Goal: Transaction & Acquisition: Book appointment/travel/reservation

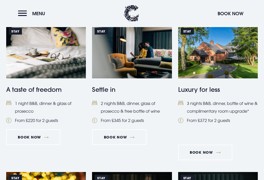
scroll to position [225, 0]
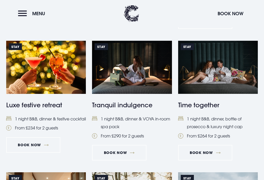
scroll to position [355, 0]
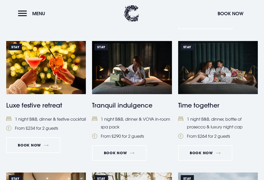
click at [249, 159] on div "Stay Time together 1 night B&B, dinner, bottle of prosecco & luxury night cap F…" at bounding box center [218, 103] width 80 height 124
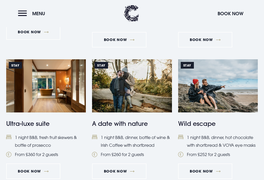
scroll to position [469, 0]
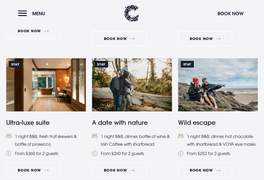
click at [143, 96] on img at bounding box center [132, 85] width 80 height 53
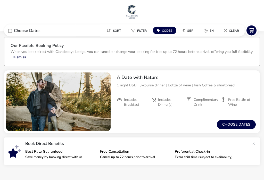
scroll to position [14, 0]
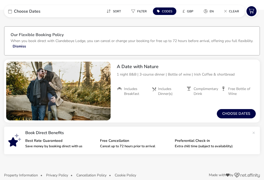
click at [244, 113] on button "Choose dates" at bounding box center [236, 113] width 39 height 9
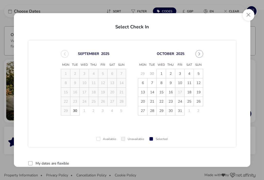
click at [198, 77] on span "5" at bounding box center [198, 73] width 9 height 9
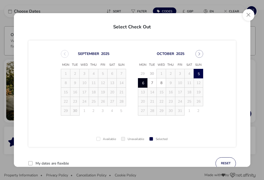
click at [143, 86] on span "6" at bounding box center [143, 83] width 9 height 9
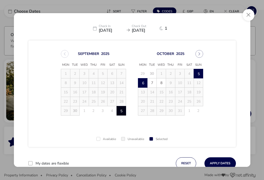
click at [225, 164] on button "Apply Dates" at bounding box center [220, 163] width 31 height 12
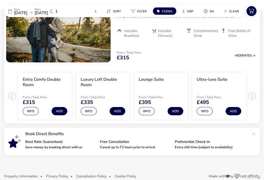
scroll to position [73, 0]
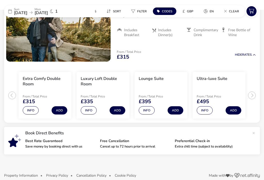
click at [254, 98] on ul "Extra Comfy Double Room From / Total Price £315 Info Add Luxury Loft Double Roo…" at bounding box center [132, 93] width 256 height 59
click at [100, 87] on div "Luxury Loft Double Room" at bounding box center [103, 82] width 45 height 13
click at [91, 107] on button "Info" at bounding box center [89, 110] width 16 height 8
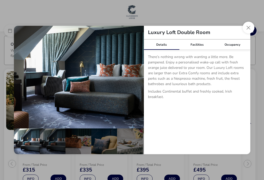
scroll to position [0, 0]
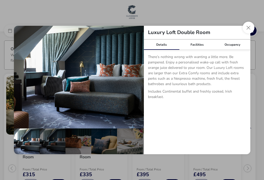
click at [250, 28] on button "Close dialog" at bounding box center [249, 28] width 12 height 12
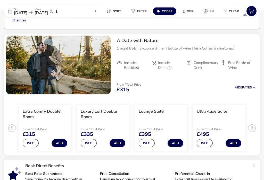
scroll to position [40, 0]
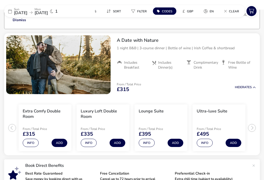
click at [31, 142] on button "Info" at bounding box center [31, 143] width 16 height 8
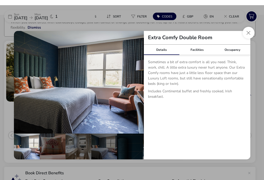
scroll to position [0, 0]
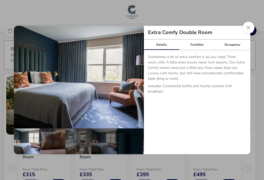
click at [246, 31] on button "Close dialog" at bounding box center [249, 28] width 12 height 12
